Goal: Information Seeking & Learning: Learn about a topic

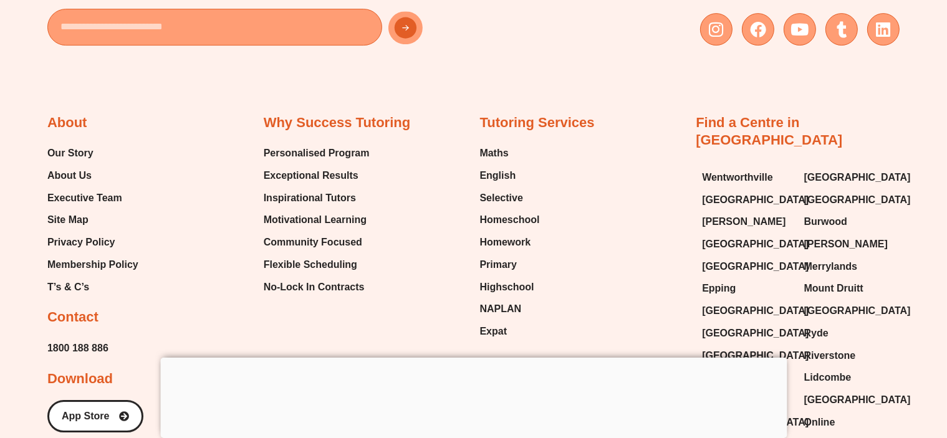
scroll to position [13617, 0]
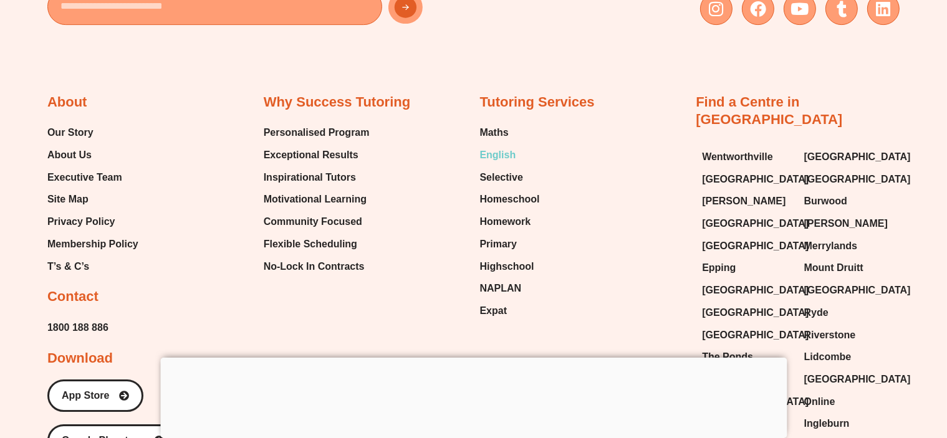
click at [500, 146] on span "English" at bounding box center [498, 155] width 36 height 19
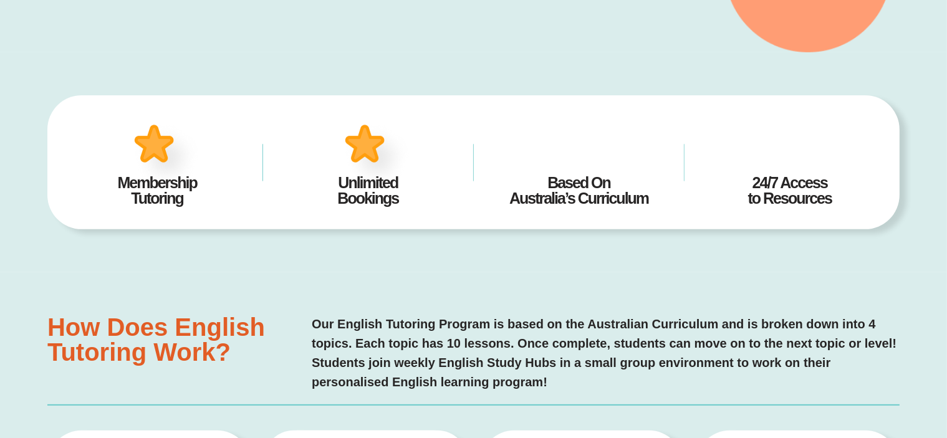
scroll to position [6, 0]
